Goal: Task Accomplishment & Management: Use online tool/utility

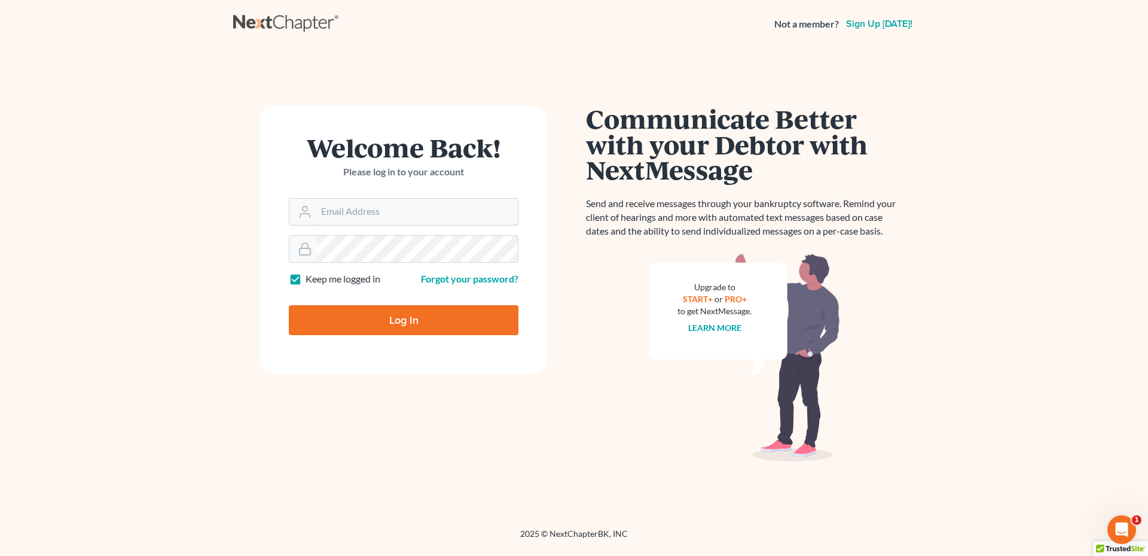
type input "kyle@hollandlaw970.com"
click at [399, 324] on input "Log In" at bounding box center [404, 320] width 230 height 30
type input "Thinking..."
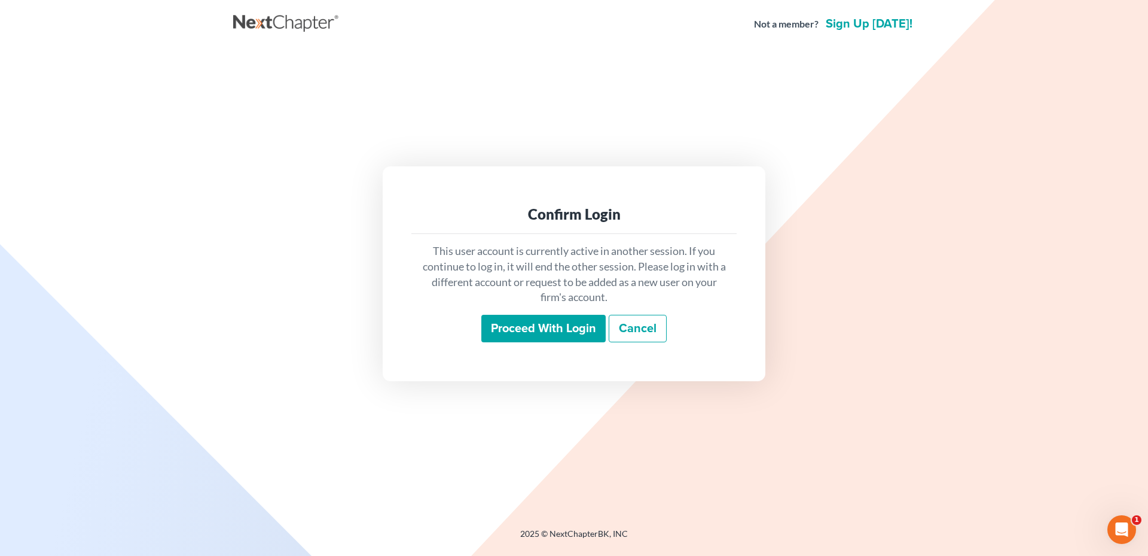
click at [541, 331] on input "Proceed with login" at bounding box center [543, 329] width 124 height 28
